Goal: Find specific page/section: Find specific page/section

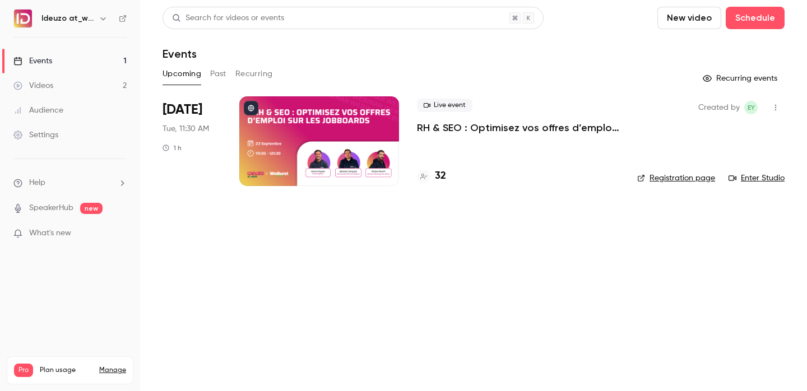
click at [446, 175] on div "32" at bounding box center [518, 176] width 202 height 15
click at [440, 175] on h4 "32" at bounding box center [440, 176] width 11 height 15
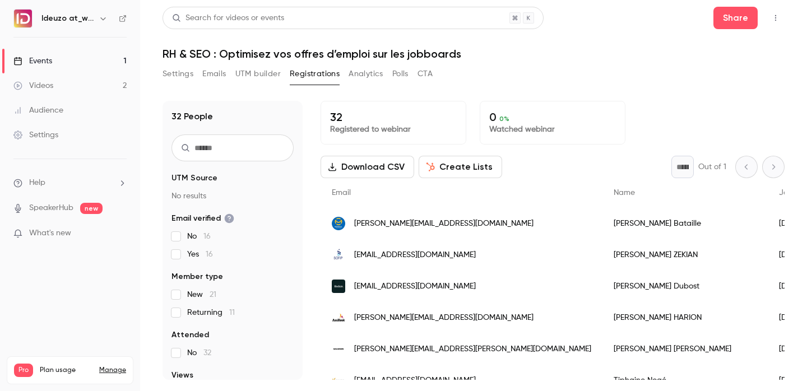
click at [91, 65] on link "Events 1" at bounding box center [70, 61] width 140 height 25
